Goal: Transaction & Acquisition: Purchase product/service

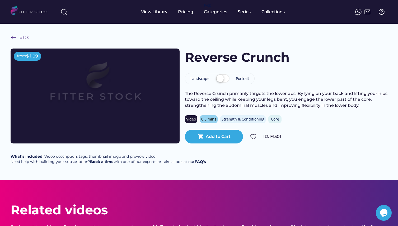
click at [223, 80] on label at bounding box center [222, 79] width 16 height 12
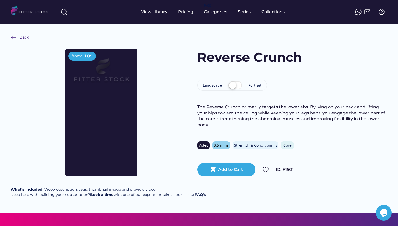
click at [14, 36] on img at bounding box center [14, 37] width 6 height 6
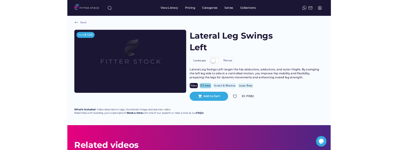
scroll to position [3, 0]
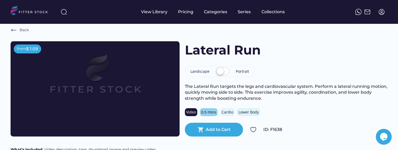
scroll to position [10, 0]
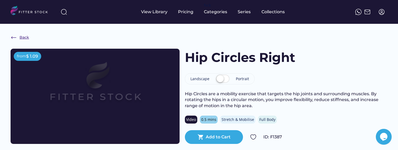
click at [24, 36] on div "Back" at bounding box center [24, 37] width 9 height 5
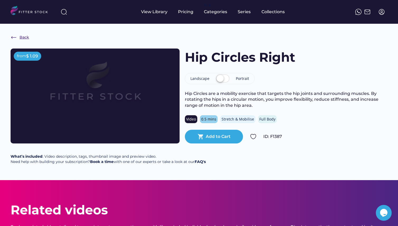
click at [12, 39] on img at bounding box center [14, 37] width 6 height 6
click at [154, 15] on div "View Library" at bounding box center [154, 12] width 26 height 24
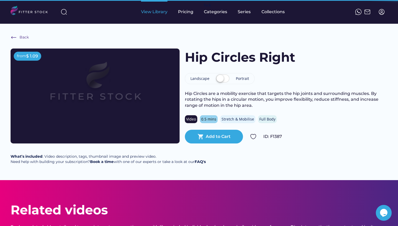
click at [158, 10] on div "View Library" at bounding box center [154, 12] width 26 height 6
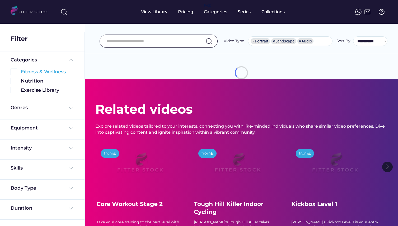
select select "**********"
click at [13, 72] on img at bounding box center [14, 72] width 6 height 6
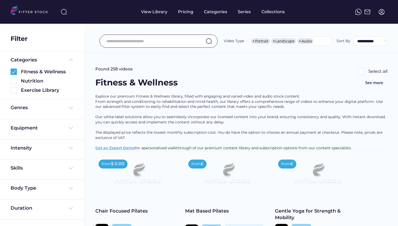
click at [144, 42] on input "input" at bounding box center [151, 41] width 91 height 11
type input "********"
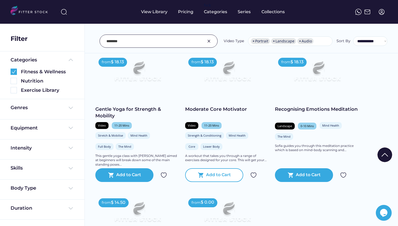
scroll to position [68, 0]
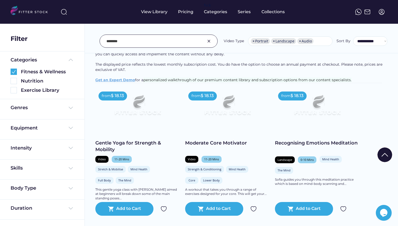
click at [129, 41] on input "input" at bounding box center [151, 41] width 91 height 11
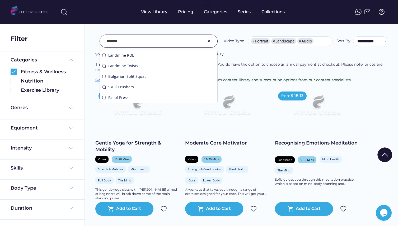
drag, startPoint x: 137, startPoint y: 41, endPoint x: 99, endPoint y: 38, distance: 37.3
click at [99, 38] on div "Landmine RDL Landmine Twists Bulgarian Split Squat Skull Crushers Pallof Press …" at bounding box center [158, 41] width 118 height 13
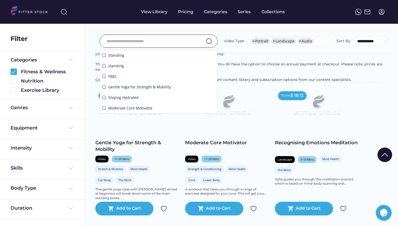
click at [68, 131] on div "Equipment" at bounding box center [42, 128] width 63 height 7
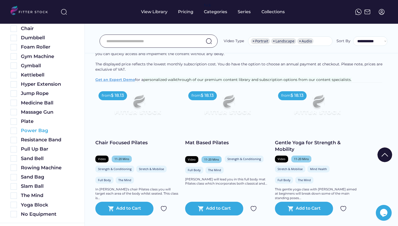
scroll to position [192, 0]
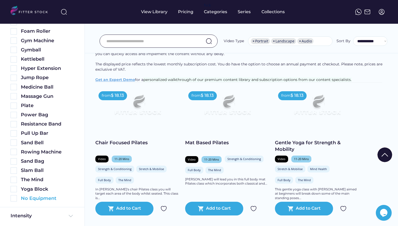
click at [37, 198] on div "No Equipment" at bounding box center [47, 198] width 53 height 7
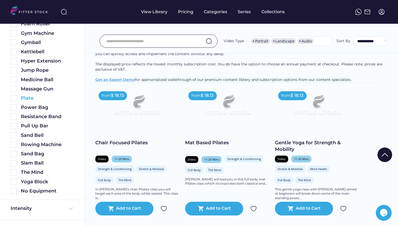
scroll to position [207, 0]
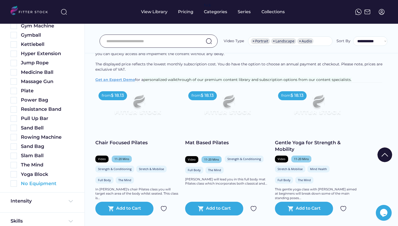
click at [15, 184] on img at bounding box center [14, 183] width 6 height 6
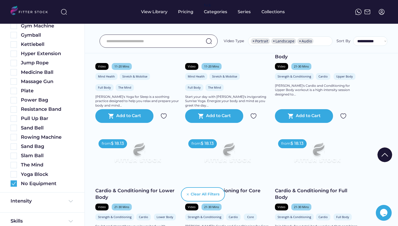
scroll to position [608, 0]
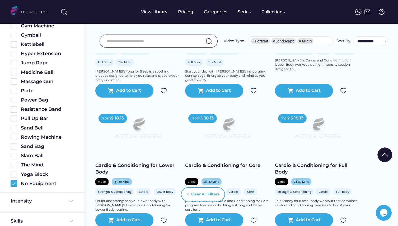
click at [141, 137] on img at bounding box center [138, 130] width 68 height 38
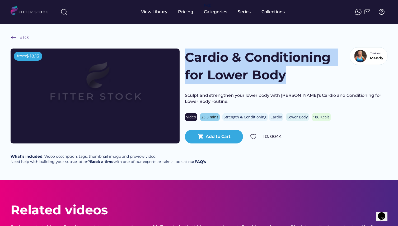
drag, startPoint x: 196, startPoint y: 58, endPoint x: 302, endPoint y: 74, distance: 107.8
click at [302, 74] on h1 "Cardio & Conditioning for Lower Body" at bounding box center [261, 66] width 152 height 35
copy h1 "Cardio & Conditioning for Lower Body"
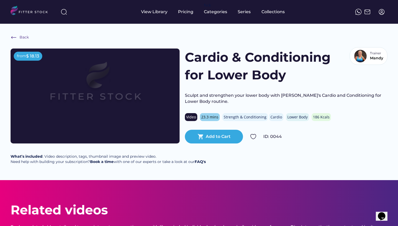
drag, startPoint x: 300, startPoint y: 68, endPoint x: 294, endPoint y: 71, distance: 6.9
click at [300, 69] on h1 "Cardio & Conditioning for Lower Body" at bounding box center [261, 66] width 152 height 35
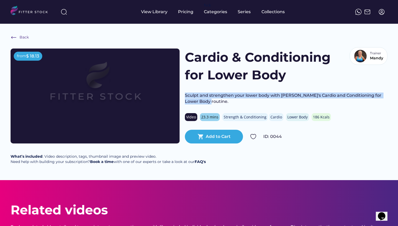
drag, startPoint x: 188, startPoint y: 93, endPoint x: 209, endPoint y: 97, distance: 22.0
click at [211, 101] on div "from $ 18.13 Cardio & Conditioning for Lower Body Trainer Mandy Sculpt and stre…" at bounding box center [199, 96] width 376 height 95
copy div "Sculpt and strengthen your lower body with [PERSON_NAME]'s Cardio and Condition…"
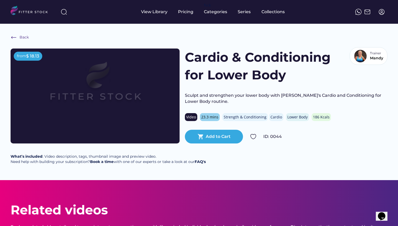
click at [214, 39] on div "Back from $ 18.13 Cardio & Conditioning for Lower Body Trainer Mandy Sculpt and…" at bounding box center [199, 102] width 398 height 156
drag, startPoint x: 270, startPoint y: 136, endPoint x: 274, endPoint y: 131, distance: 6.7
click at [284, 136] on div "ID: 0044" at bounding box center [325, 137] width 124 height 6
copy div "0044"
click at [262, 136] on div "shopping_cart Add to Cart ID: 0044" at bounding box center [286, 137] width 202 height 14
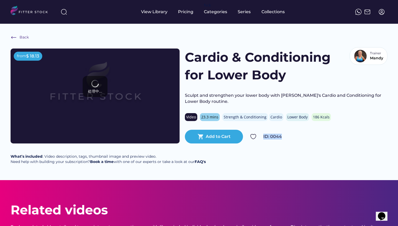
drag, startPoint x: 273, startPoint y: 135, endPoint x: 291, endPoint y: 136, distance: 18.2
click at [291, 136] on div "shopping_cart Add to Cart ID: 0044" at bounding box center [286, 137] width 202 height 14
copy div "ID: 0044"
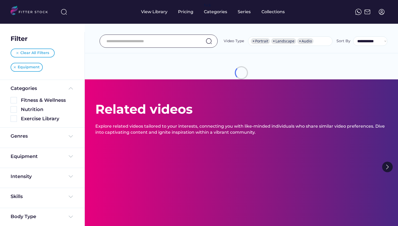
select select "**********"
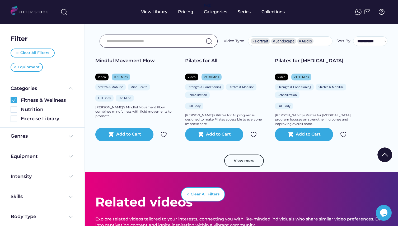
scroll to position [984, 0]
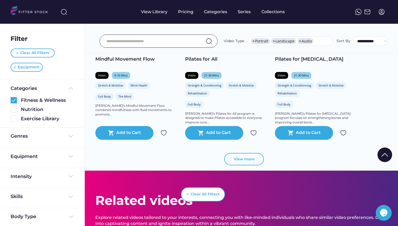
click at [232, 163] on button "View more" at bounding box center [244, 159] width 40 height 13
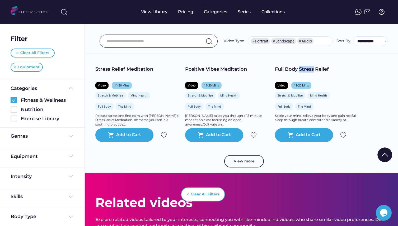
scroll to position [1951, 0]
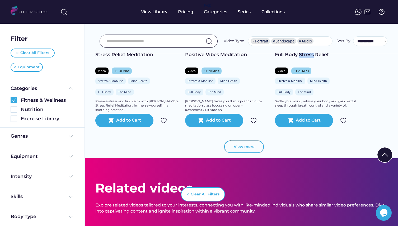
click at [243, 148] on button "View more" at bounding box center [244, 147] width 40 height 13
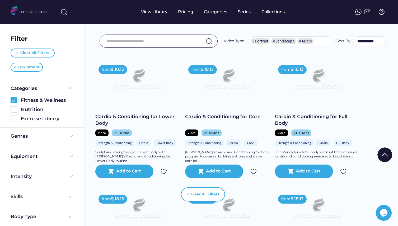
scroll to position [657, 0]
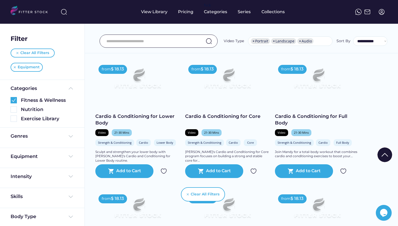
click at [225, 82] on img at bounding box center [227, 81] width 68 height 38
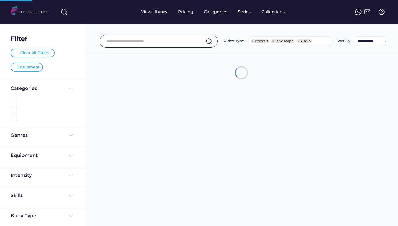
select select "**********"
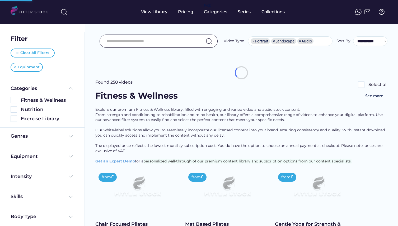
select select "**********"
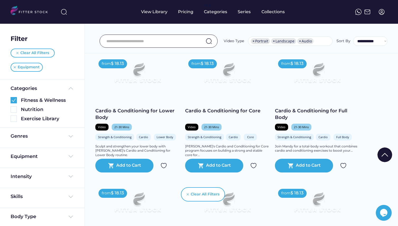
click at [301, 83] on img at bounding box center [317, 75] width 68 height 38
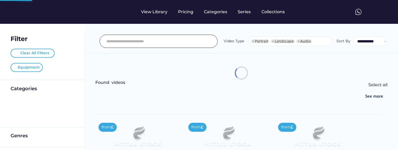
select select "**********"
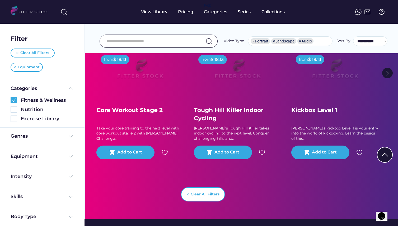
scroll to position [1306, 0]
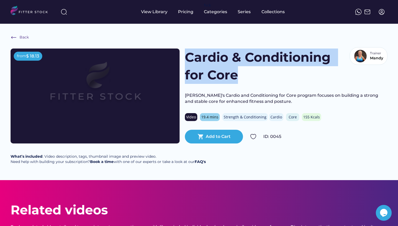
drag, startPoint x: 188, startPoint y: 54, endPoint x: 245, endPoint y: 75, distance: 60.4
click at [245, 75] on h1 "Cardio & Conditioning for Core" at bounding box center [261, 66] width 152 height 35
copy h1 "Cardio & Conditioning for Core"
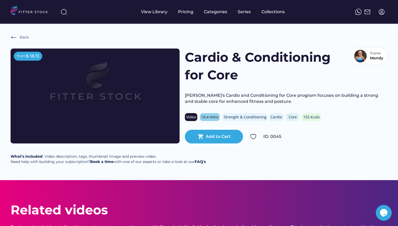
click at [188, 95] on div "[PERSON_NAME]'s Cardio and Conditioning for Core program focuses on building a …" at bounding box center [286, 99] width 202 height 12
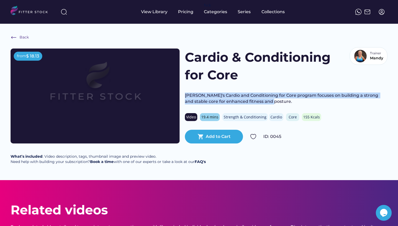
drag, startPoint x: 185, startPoint y: 95, endPoint x: 271, endPoint y: 101, distance: 85.7
click at [271, 101] on div "[PERSON_NAME]'s Cardio and Conditioning for Core program focuses on building a …" at bounding box center [286, 99] width 202 height 12
copy div "[PERSON_NAME]'s Cardio and Conditioning for Core program focuses on building a …"
click at [201, 101] on div "Mandy's Cardio and Conditioning for Core program focuses on building a strong a…" at bounding box center [286, 99] width 202 height 12
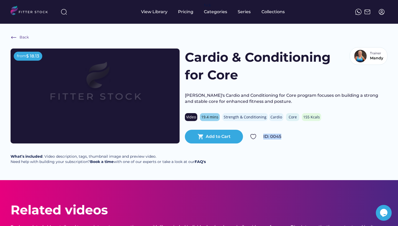
drag, startPoint x: 262, startPoint y: 136, endPoint x: 294, endPoint y: 136, distance: 31.1
click at [294, 136] on div "shopping_cart Add to Cart ID: 0045" at bounding box center [286, 137] width 202 height 14
copy div "ID: 0045"
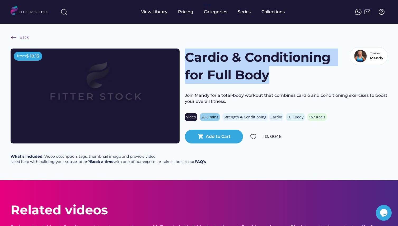
drag, startPoint x: 188, startPoint y: 53, endPoint x: 271, endPoint y: 73, distance: 86.1
click at [271, 73] on h1 "Cardio & Conditioning for Full Body" at bounding box center [261, 66] width 152 height 35
copy h1 "Cardio & Conditioning for Full Body"
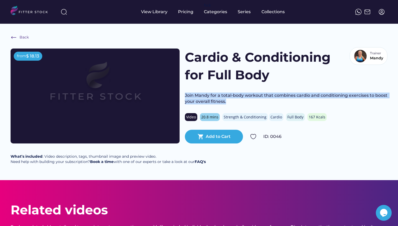
drag, startPoint x: 185, startPoint y: 94, endPoint x: 292, endPoint y: 105, distance: 107.9
click at [292, 105] on div "Cardio & Conditioning for Full Body Trainer Mandy Join Mandy for a total-body w…" at bounding box center [286, 96] width 202 height 95
copy div "Join Mandy for a total-body workout that combines cardio and conditioning exerc…"
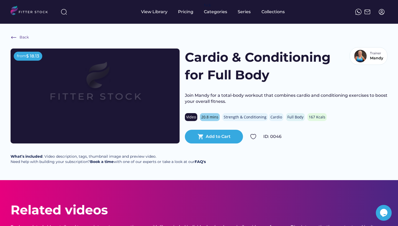
click at [193, 68] on h1 "Cardio & Conditioning for Full Body" at bounding box center [261, 66] width 152 height 35
drag, startPoint x: 262, startPoint y: 133, endPoint x: 285, endPoint y: 134, distance: 23.0
click at [288, 134] on div "shopping_cart Add to Cart ID: 0046" at bounding box center [286, 137] width 202 height 14
copy div "ID: 0046"
